Goal: Communication & Community: Answer question/provide support

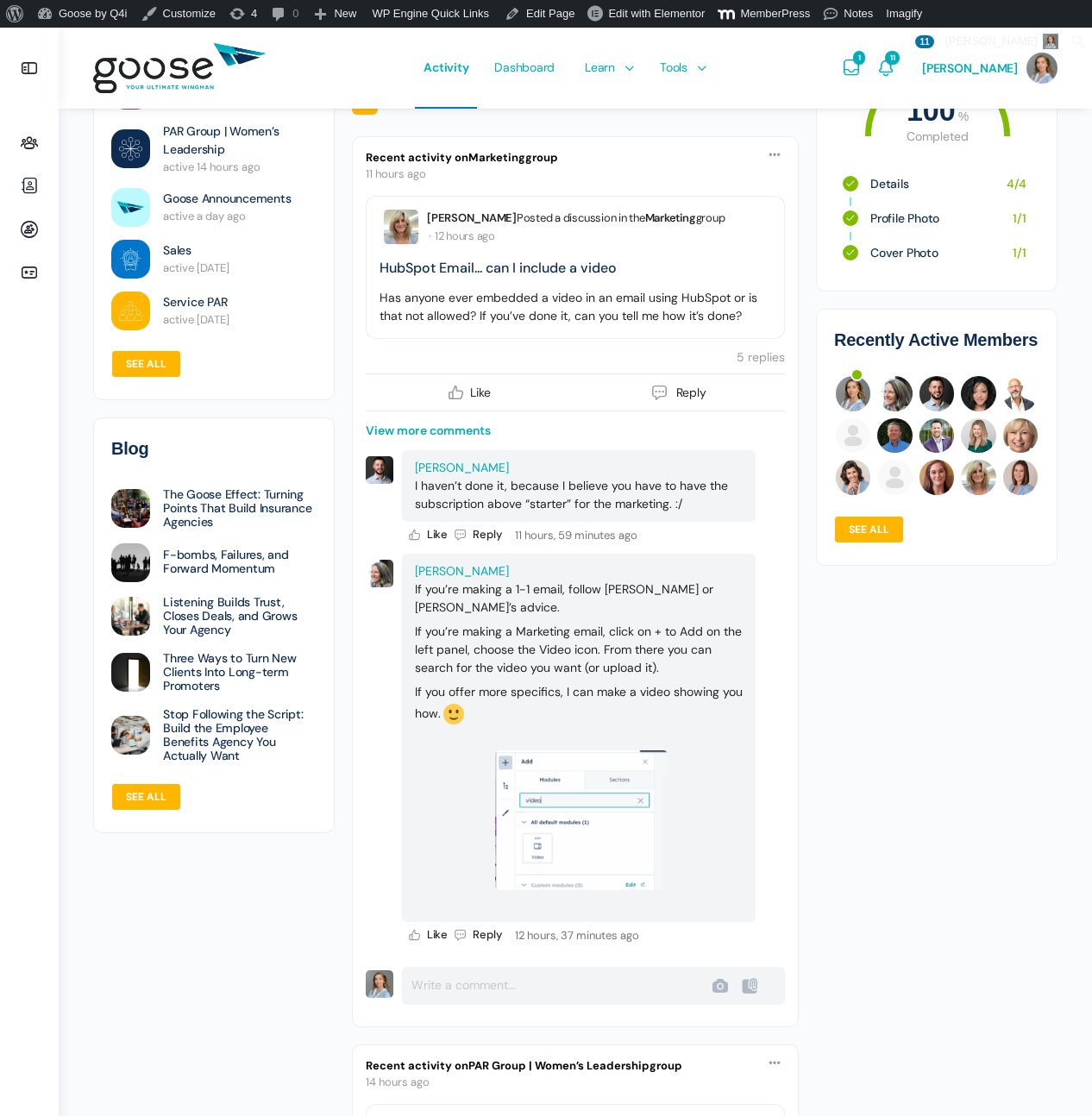
scroll to position [233, 0]
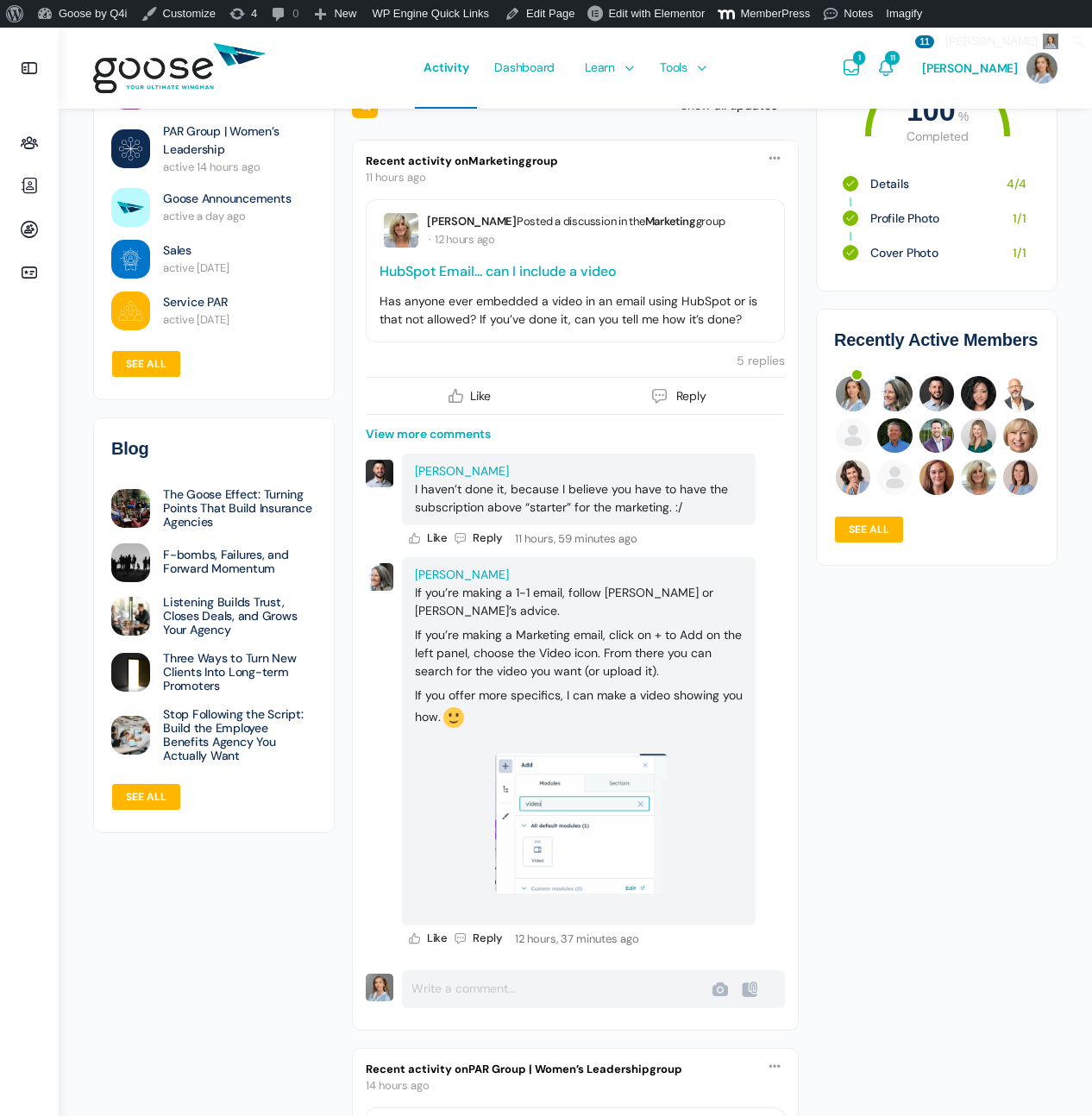
click at [548, 263] on link "HubSpot Email... can I include a video" at bounding box center [498, 271] width 237 height 18
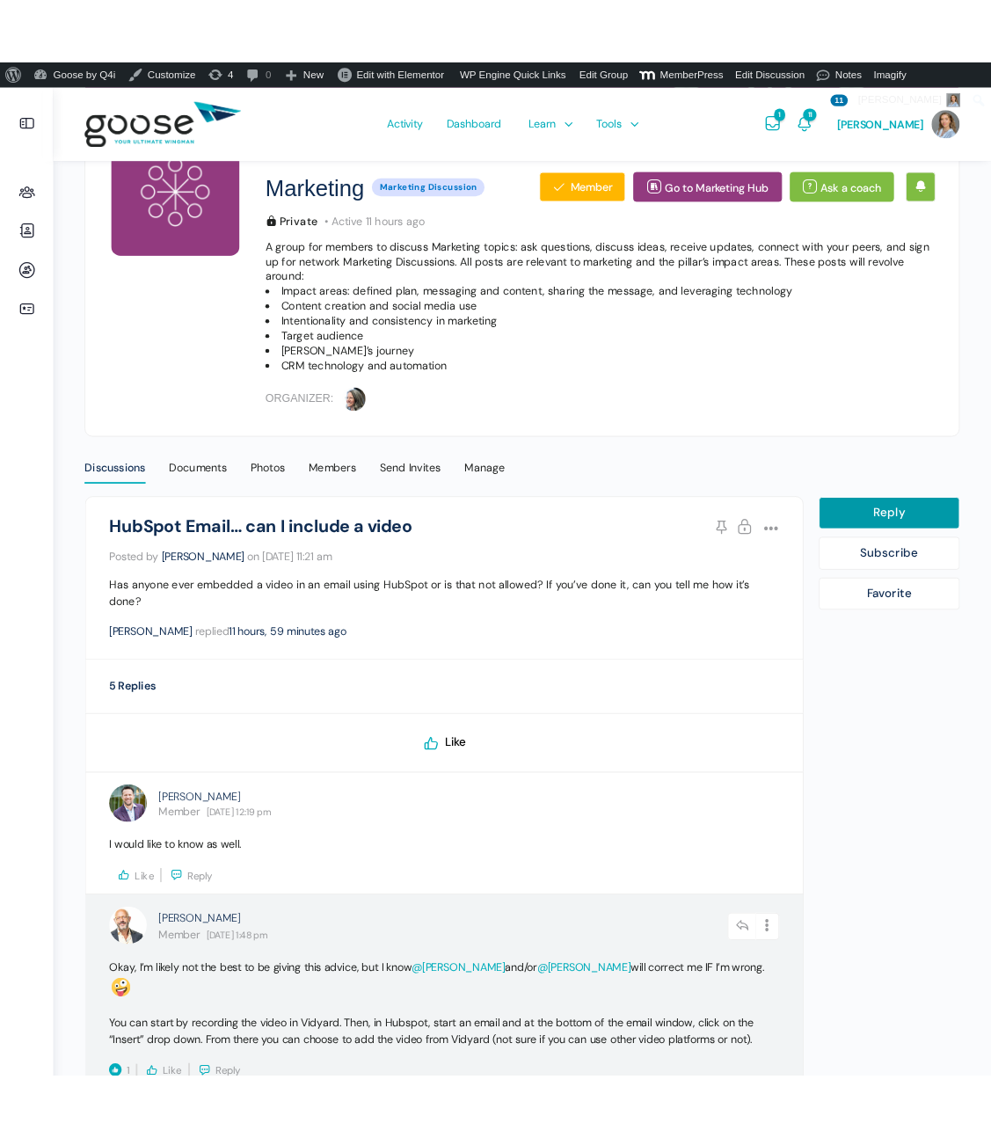
scroll to position [31, 0]
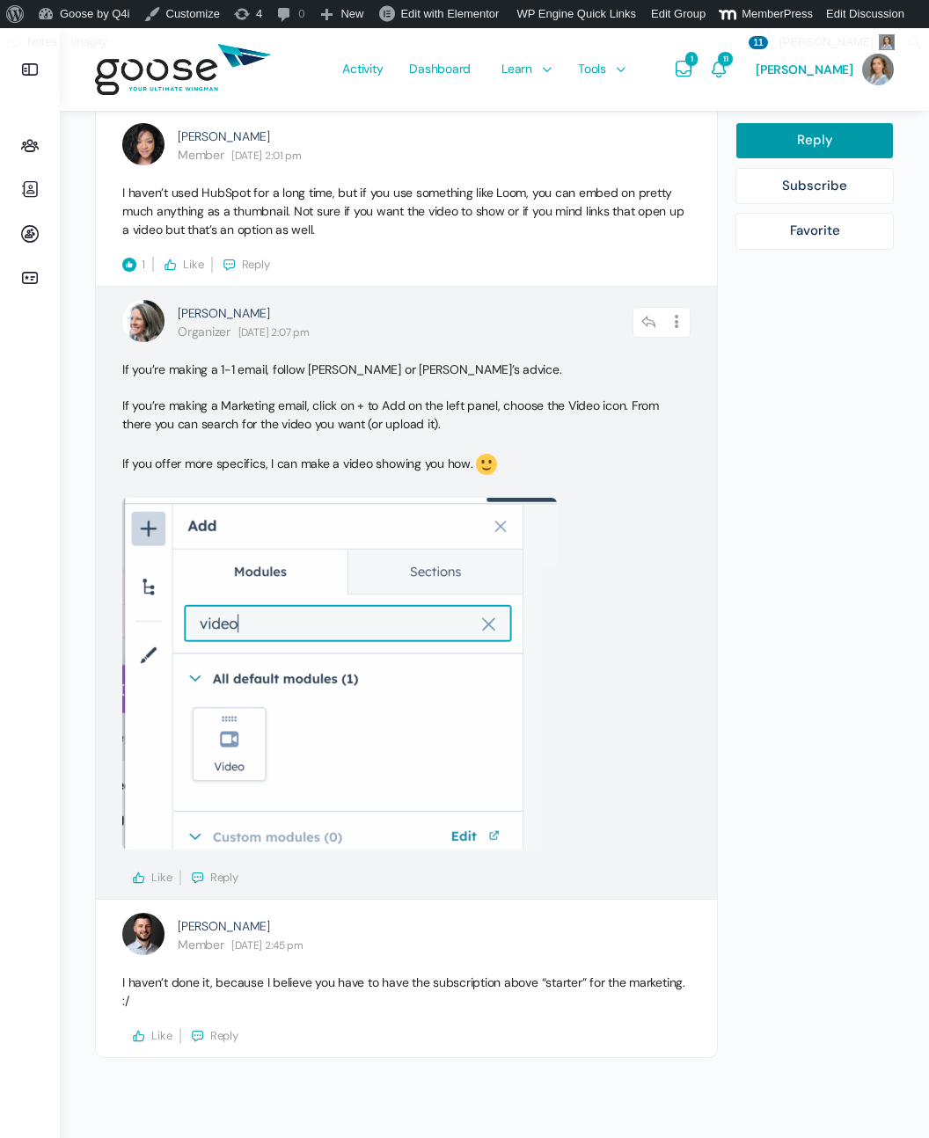
scroll to position [1356, 0]
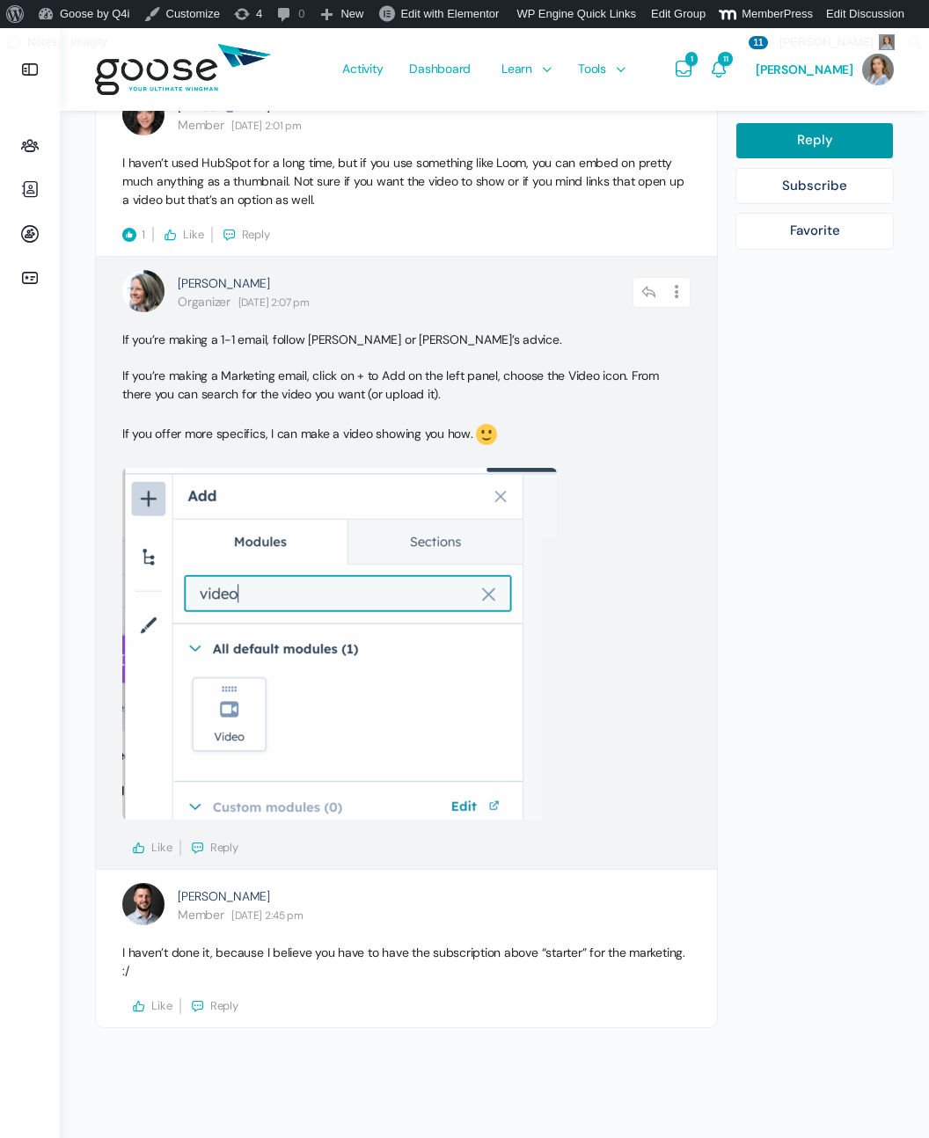
click at [153, 840] on span "Like" at bounding box center [161, 847] width 21 height 15
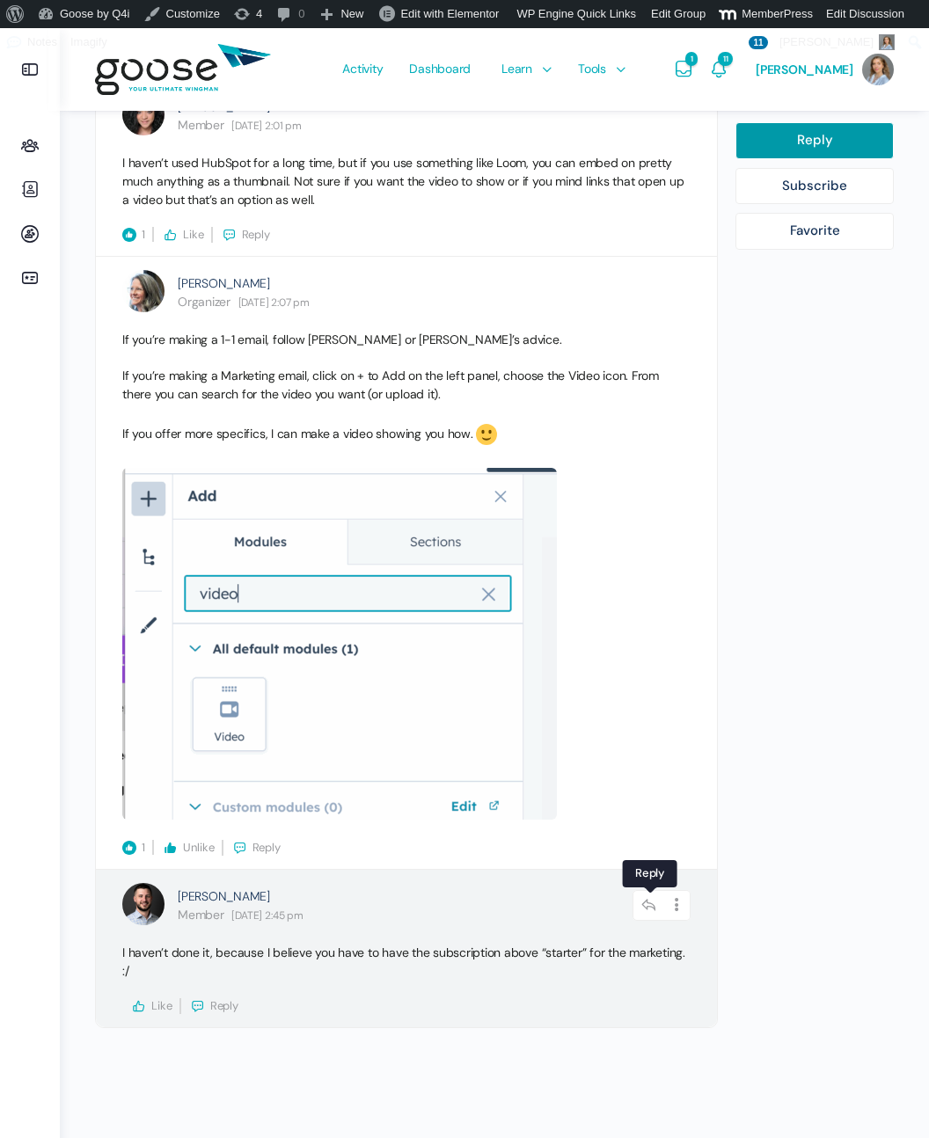
click at [648, 901] on icon at bounding box center [648, 905] width 33 height 31
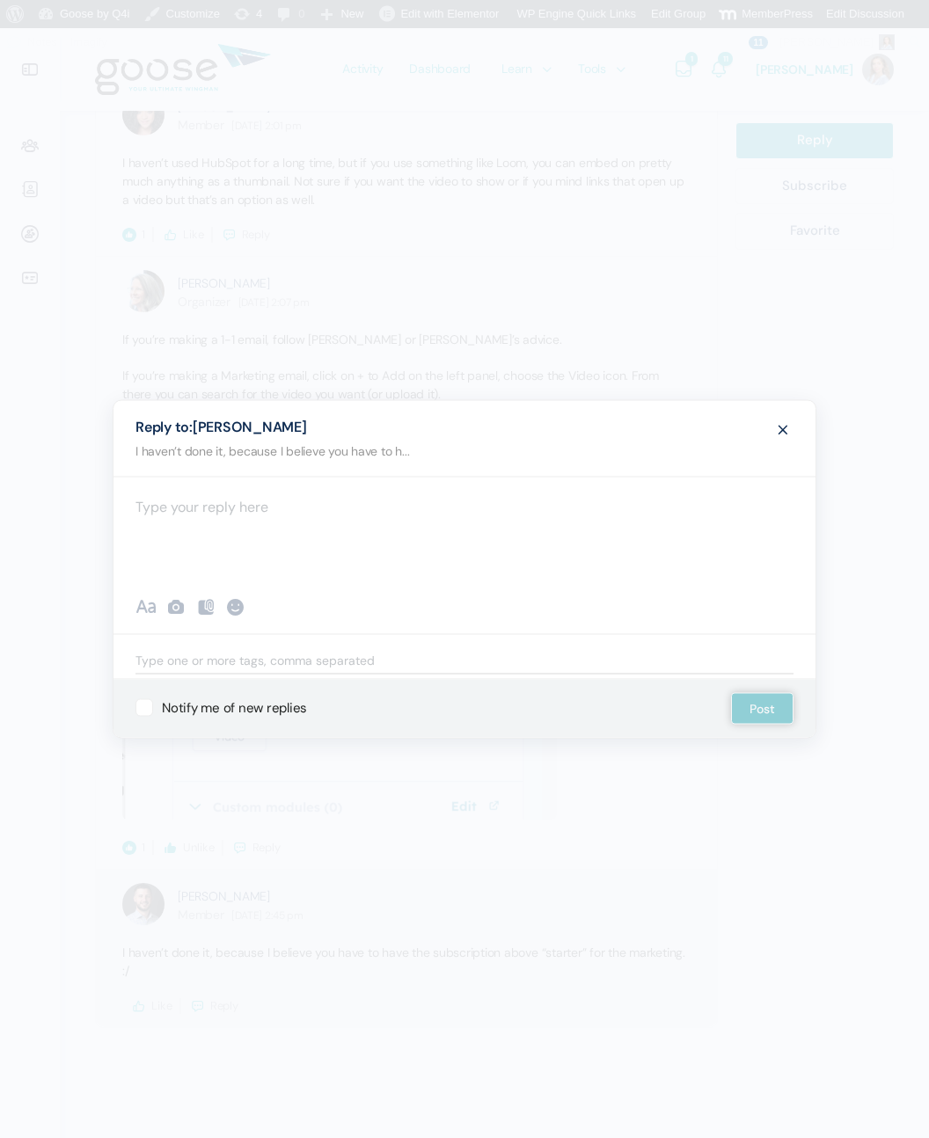
click at [557, 502] on div at bounding box center [464, 529] width 702 height 106
click at [495, 514] on p "@ldavis , if you want to do this, you should consider using" at bounding box center [464, 506] width 658 height 24
click at [472, 508] on p "@ldavis , if you want to do this, you should consider using" at bounding box center [464, 506] width 658 height 24
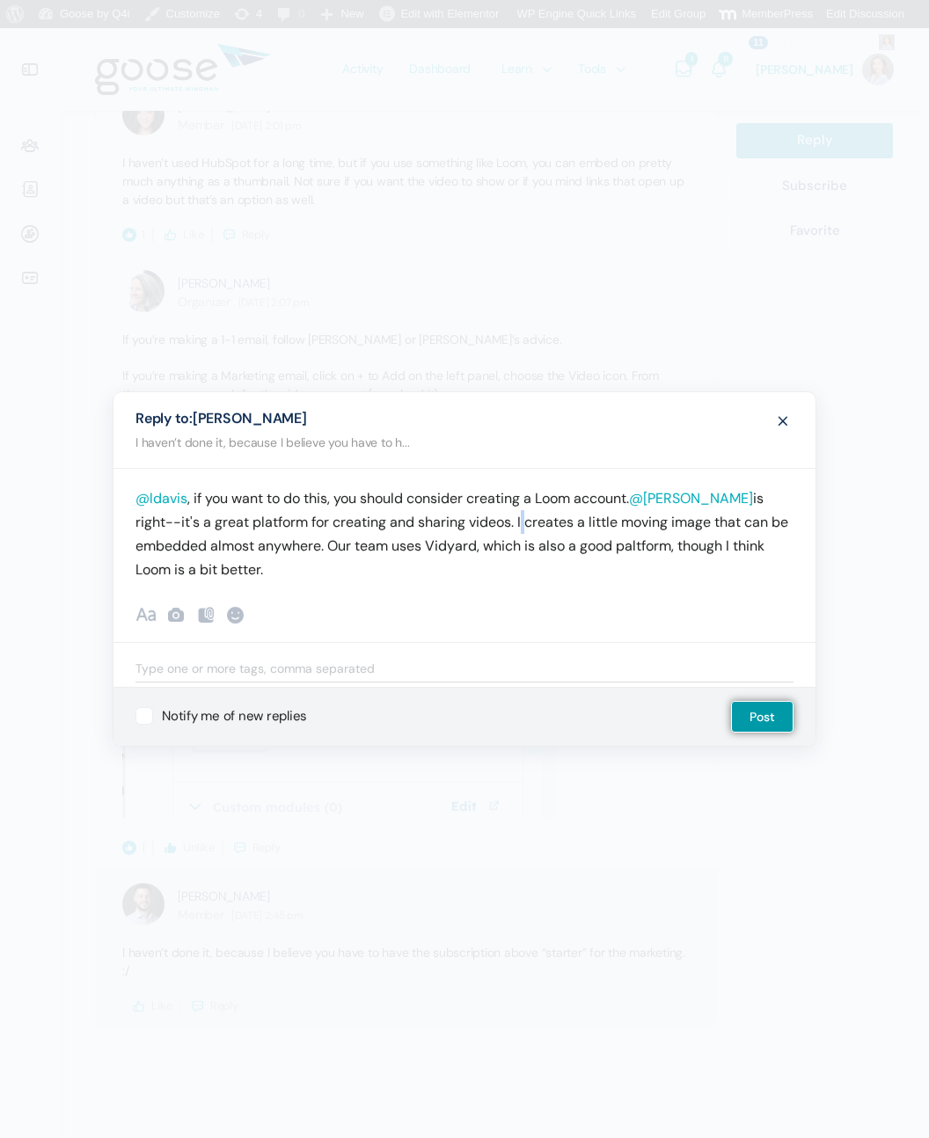
click at [452, 519] on p "@ldavis , if you want to do this, you should consider creating a Loom account. …" at bounding box center [464, 533] width 658 height 95
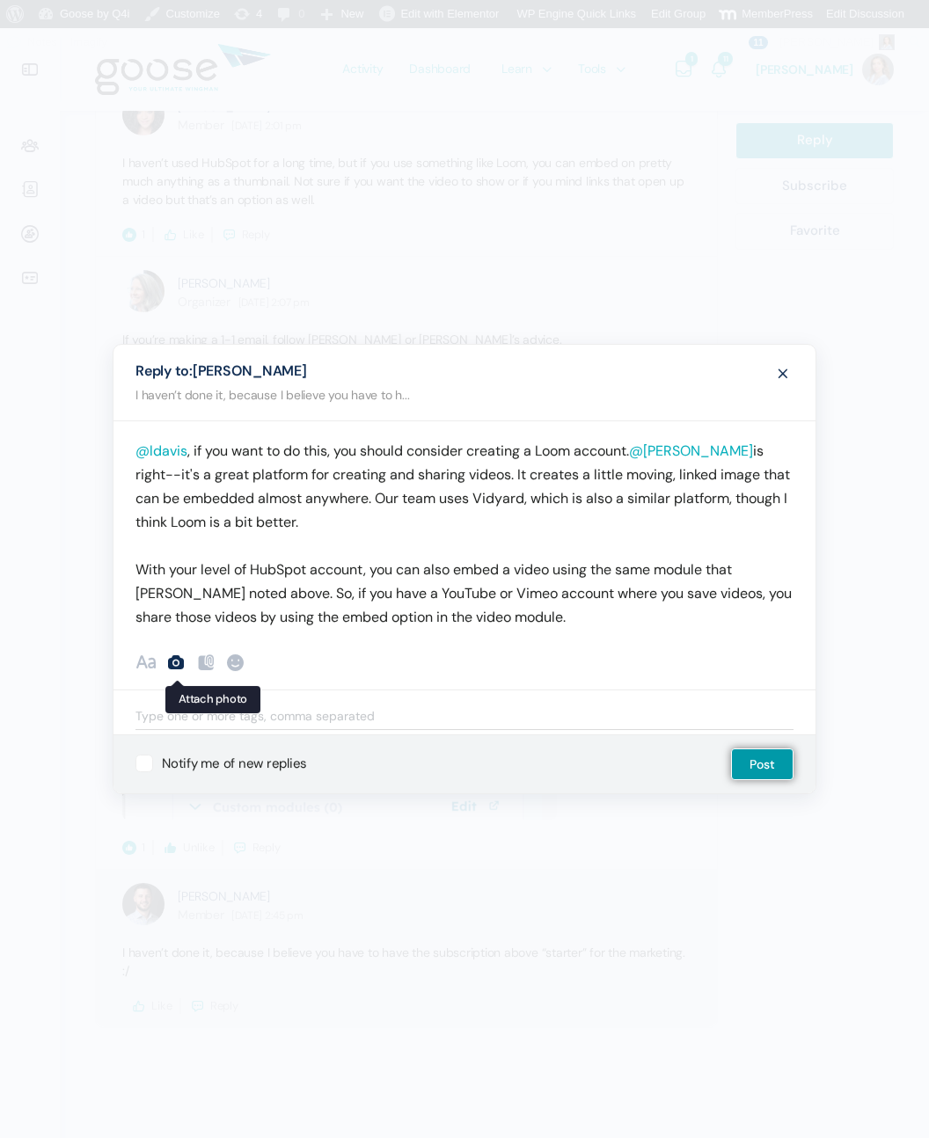
click at [178, 676] on link at bounding box center [175, 664] width 21 height 26
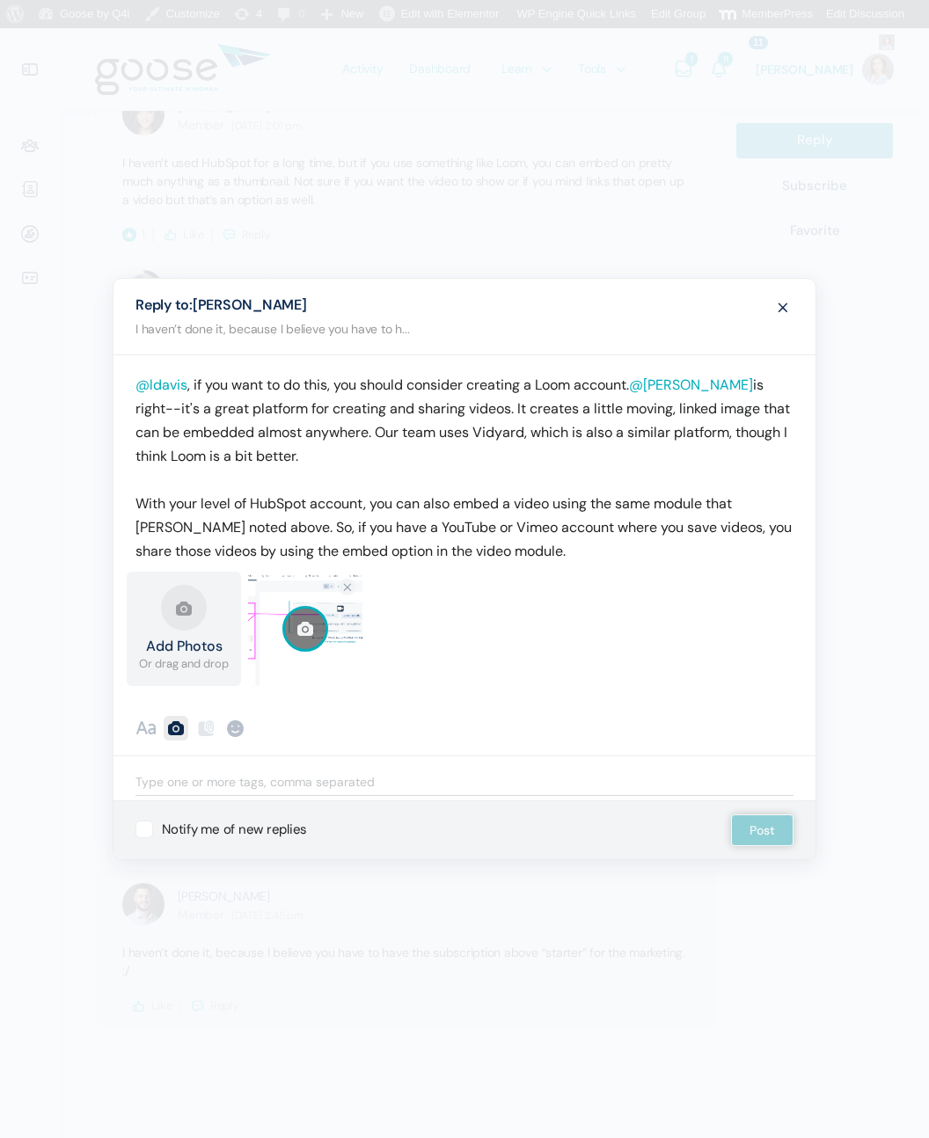
click at [393, 382] on p "@ldavis , if you want to do this, you should consider creating a Loom account. …" at bounding box center [464, 468] width 658 height 190
click at [377, 383] on p "@ldavis , if you want to do this, you can consider creating a Loom account. @st…" at bounding box center [464, 468] width 658 height 190
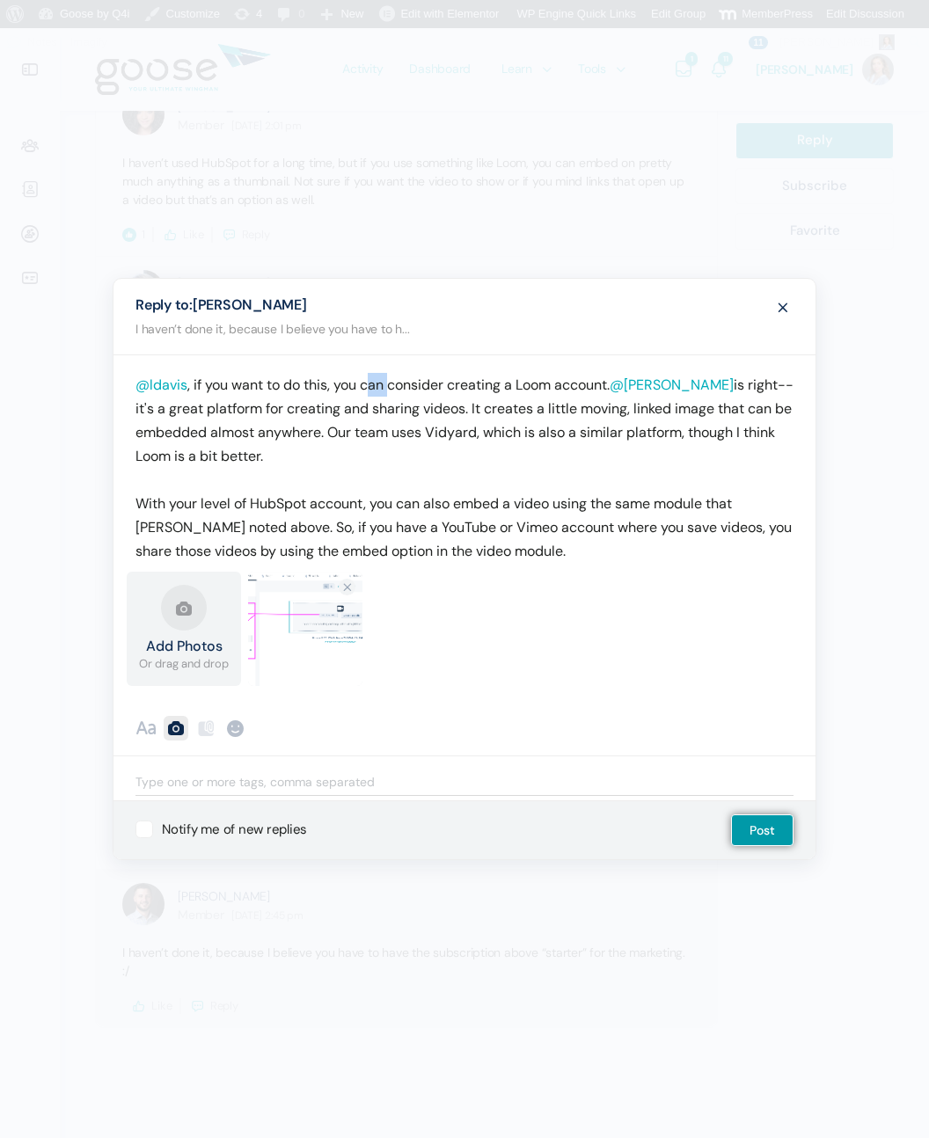
click at [377, 383] on p "@ldavis , if you want to do this, you can consider creating a Loom account. @st…" at bounding box center [464, 468] width 658 height 190
drag, startPoint x: 267, startPoint y: 455, endPoint x: 680, endPoint y: 435, distance: 413.9
click at [680, 435] on p "@ldavis , if you want to do this, consider creating a Loom account. @staylor is…" at bounding box center [464, 468] width 658 height 190
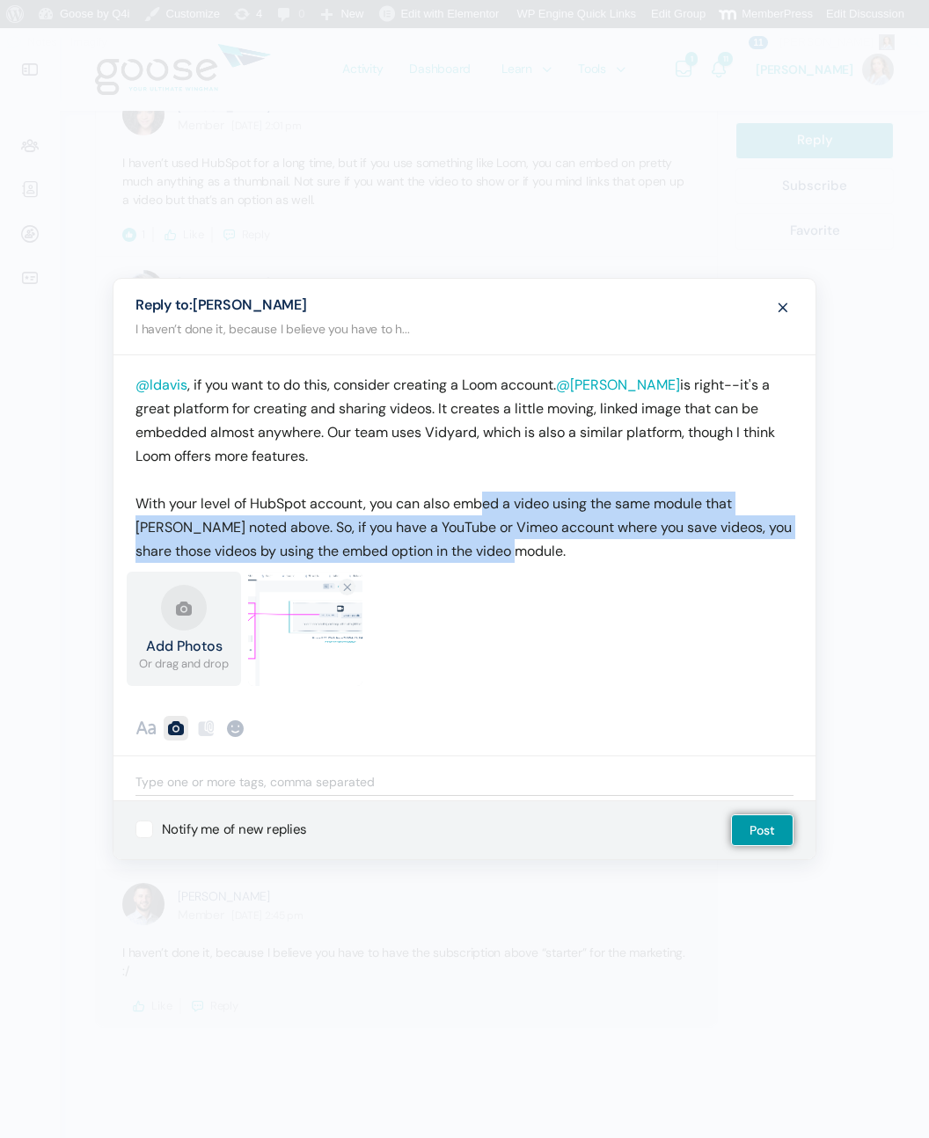
drag, startPoint x: 489, startPoint y: 505, endPoint x: 616, endPoint y: 543, distance: 132.2
click at [616, 543] on p "@ldavis , if you want to do this, consider creating a Loom account. @staylor is…" at bounding box center [464, 468] width 658 height 190
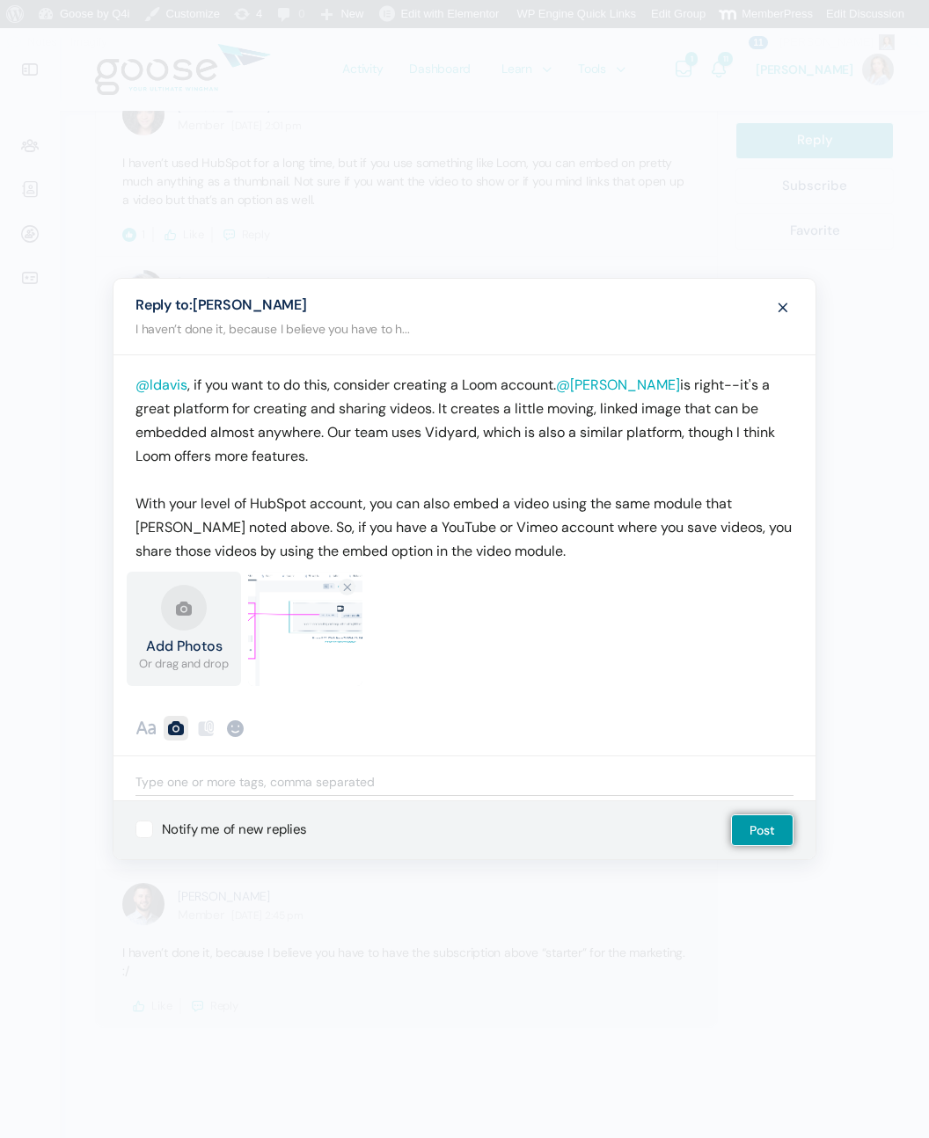
click at [616, 543] on p "@ldavis , if you want to do this, consider creating a Loom account. @staylor is…" at bounding box center [464, 468] width 658 height 190
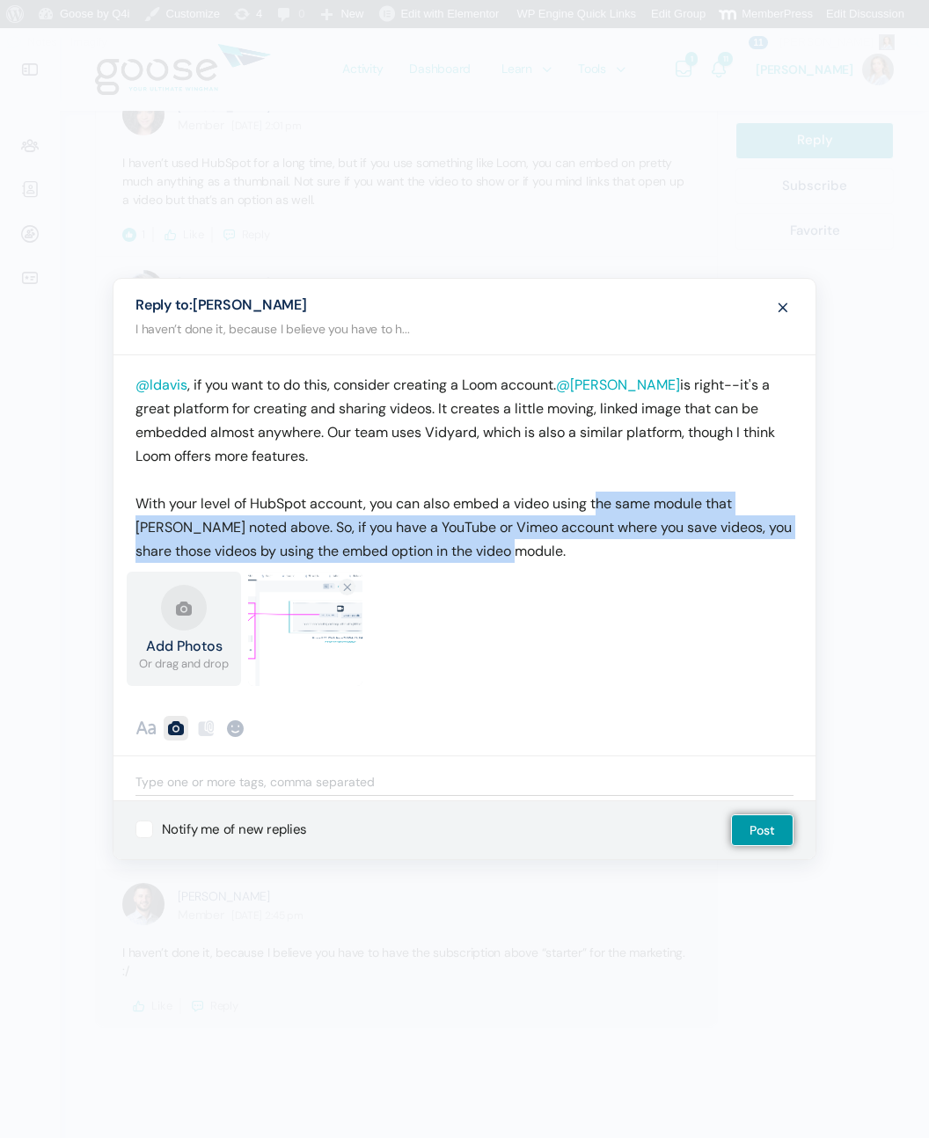
drag, startPoint x: 616, startPoint y: 543, endPoint x: 603, endPoint y: 502, distance: 42.3
click at [603, 502] on p "@ldavis , if you want to do this, consider creating a Loom account. @staylor is…" at bounding box center [464, 468] width 658 height 190
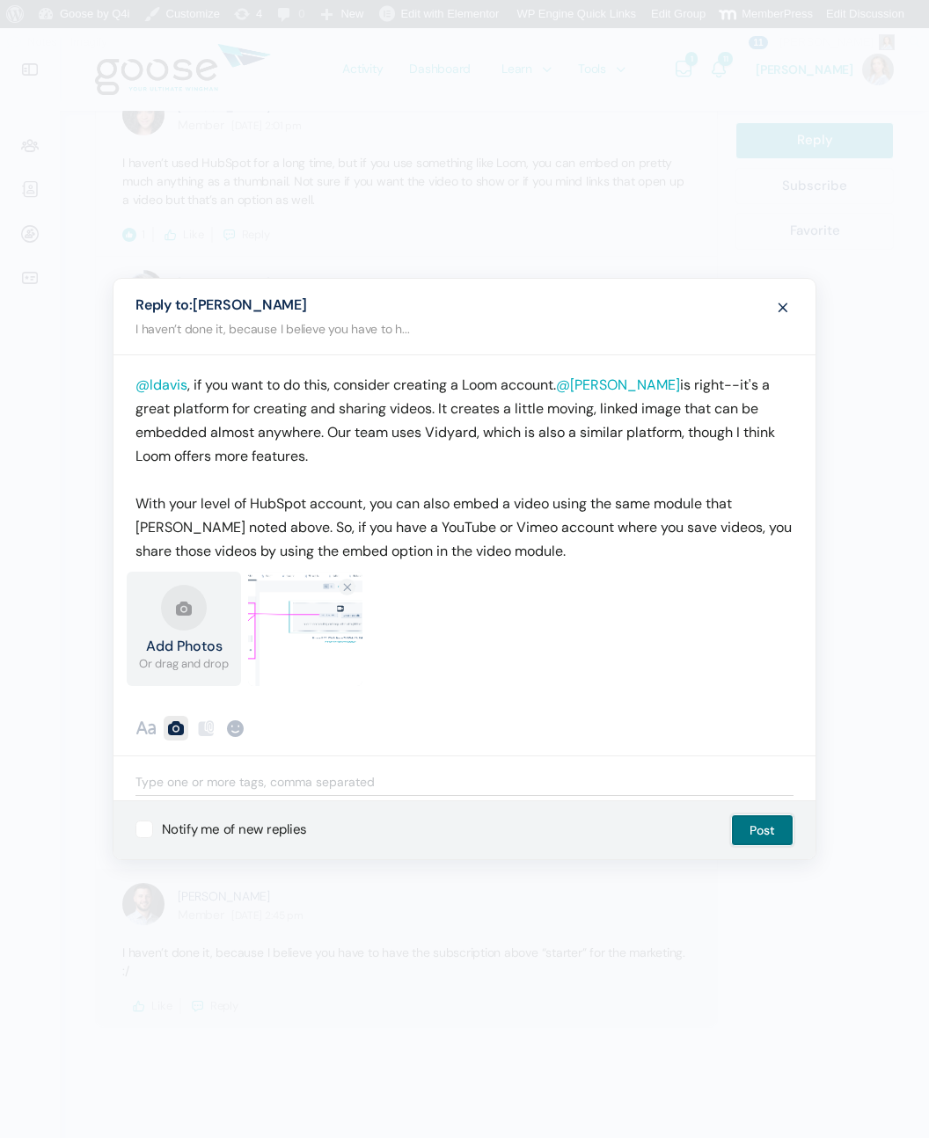
click at [780, 838] on button "Post" at bounding box center [762, 831] width 62 height 32
select select
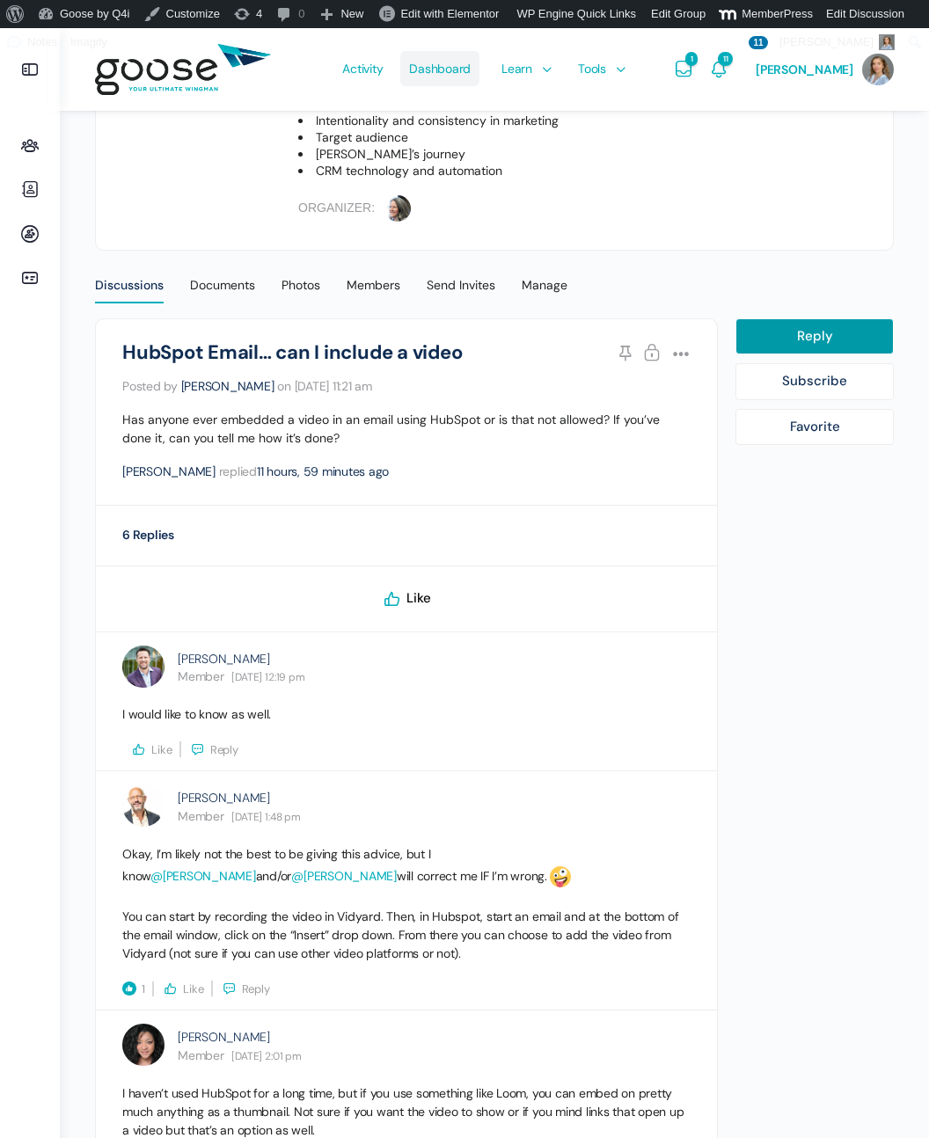
scroll to position [0, 0]
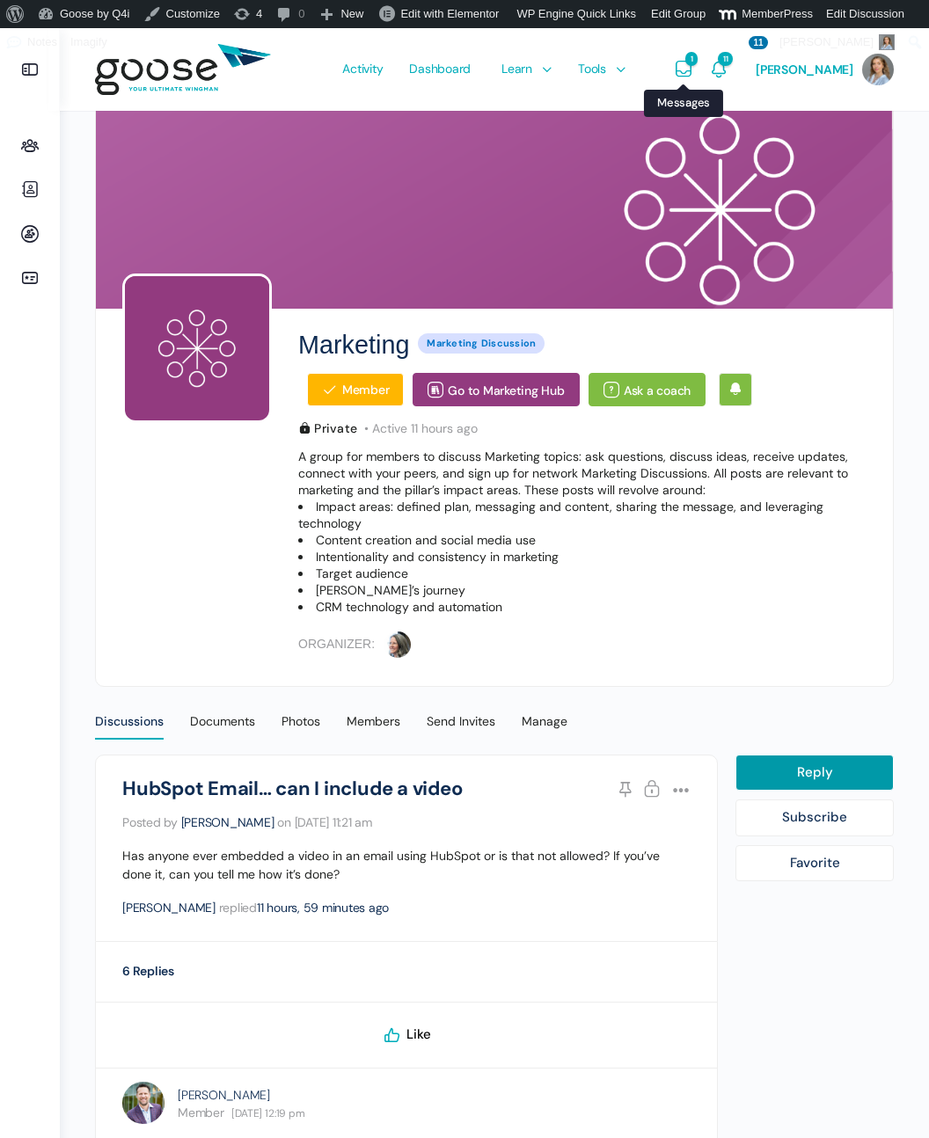
click at [694, 67] on icon "Messages" at bounding box center [683, 69] width 21 height 21
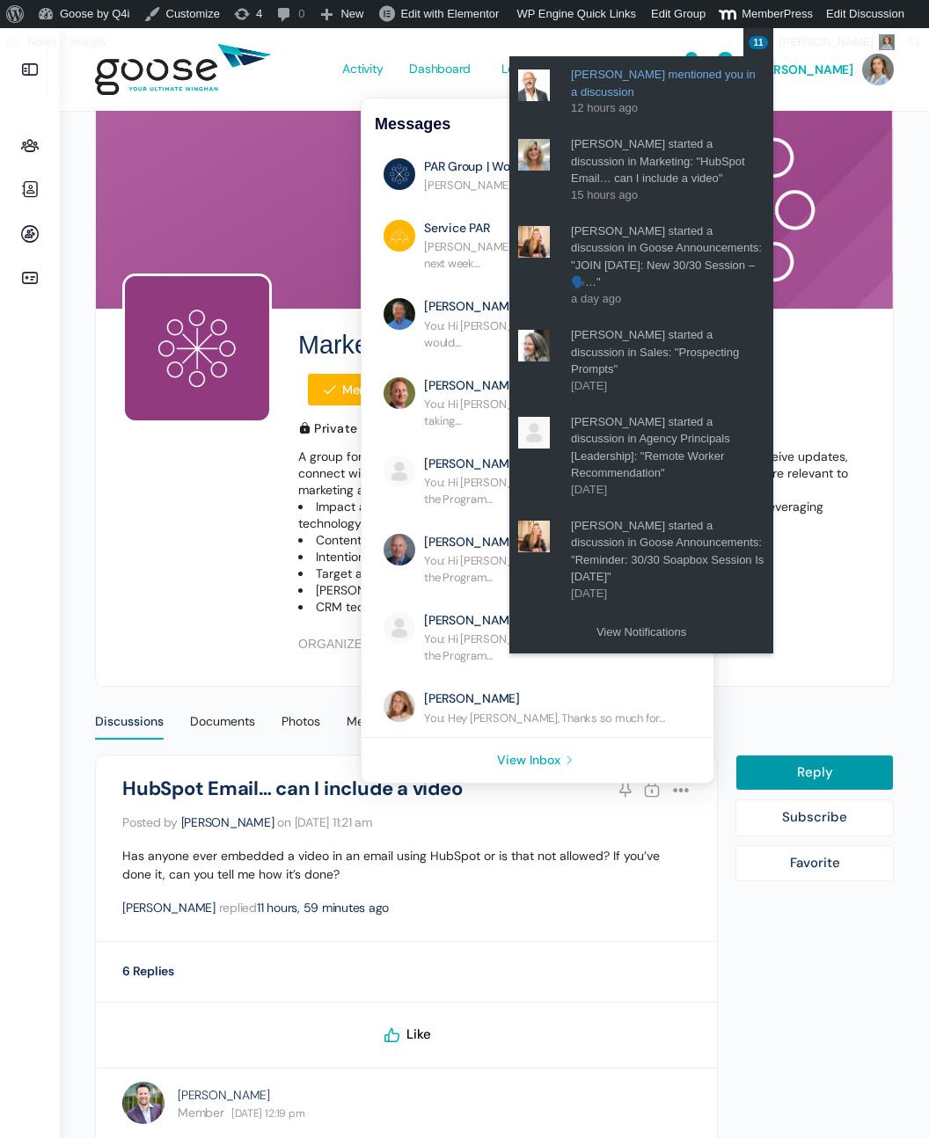
click at [764, 71] on link "[PERSON_NAME] mentioned you in a discussion" at bounding box center [668, 83] width 194 height 34
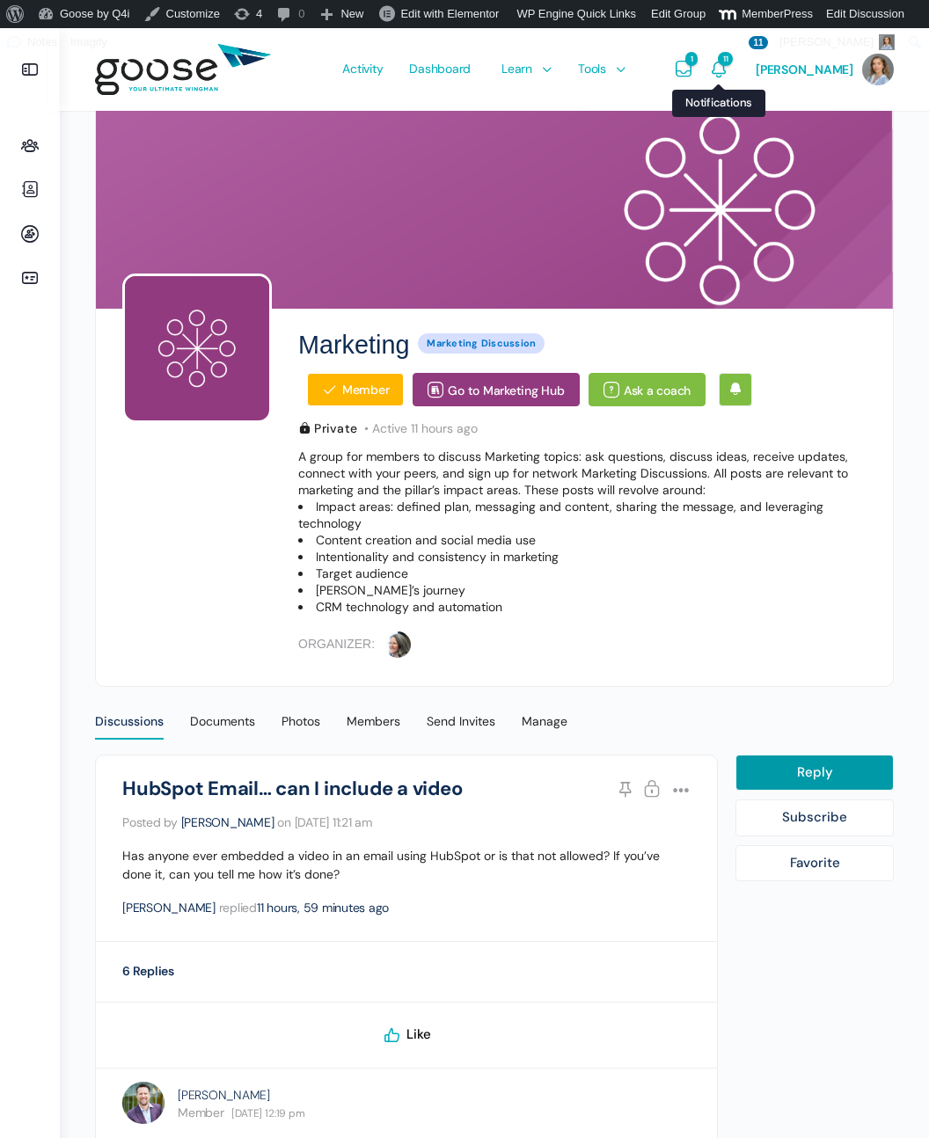
click at [729, 66] on icon "Notifications" at bounding box center [718, 69] width 21 height 21
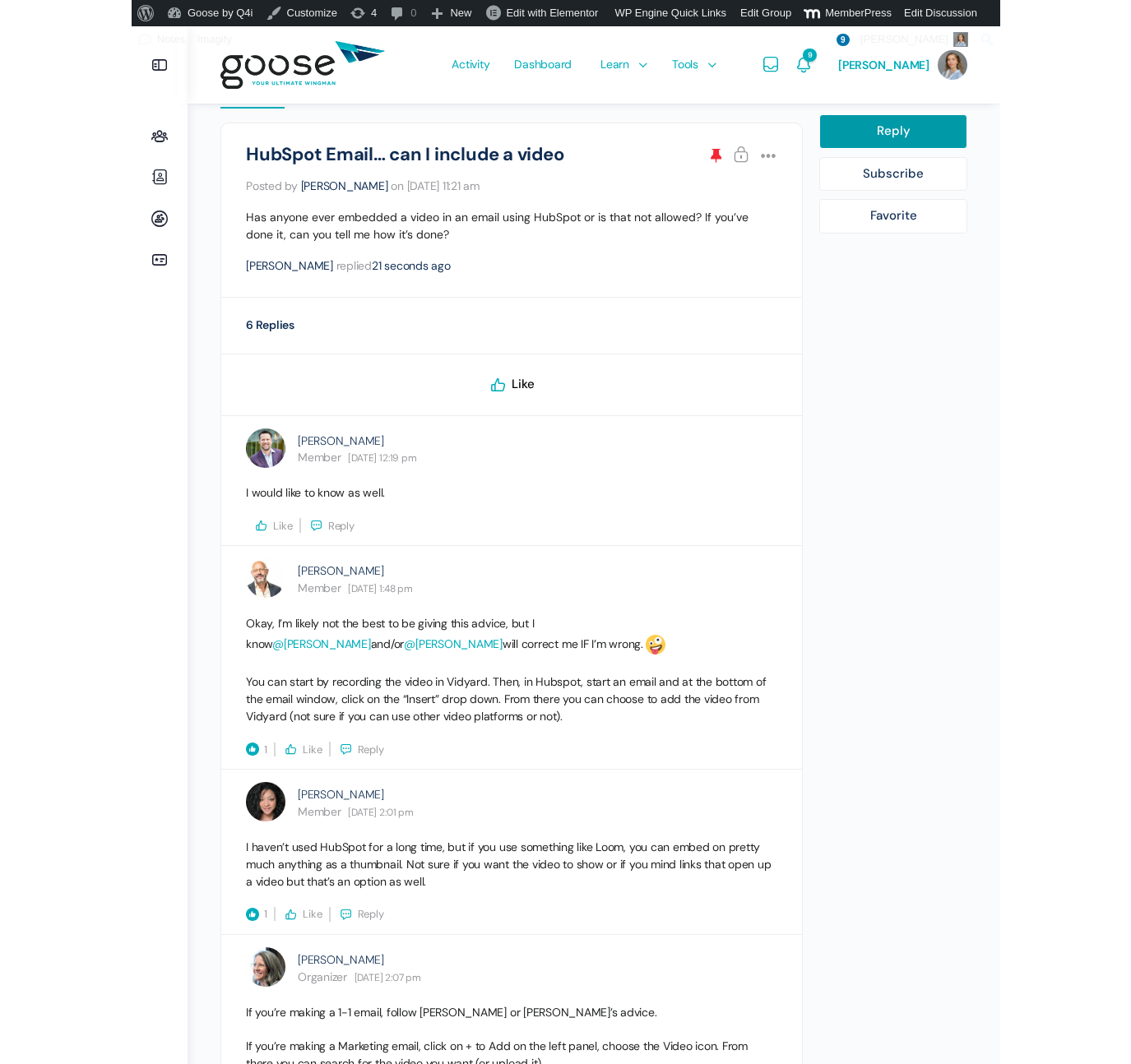
scroll to position [41, 0]
